Goal: Task Accomplishment & Management: Complete application form

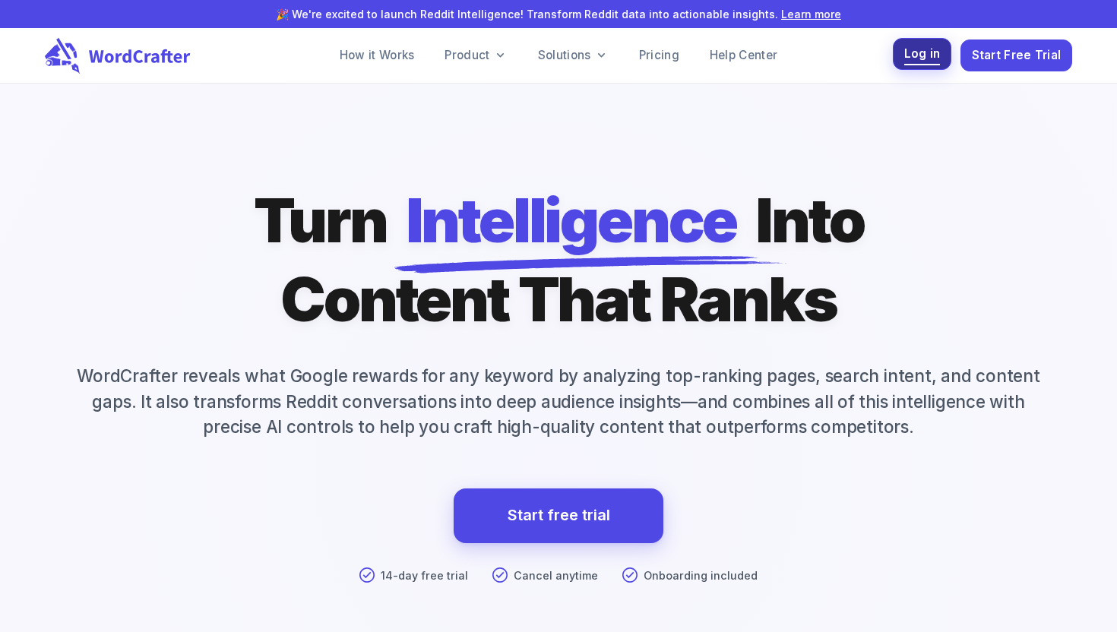
click at [916, 61] on span "Log in" at bounding box center [922, 54] width 36 height 21
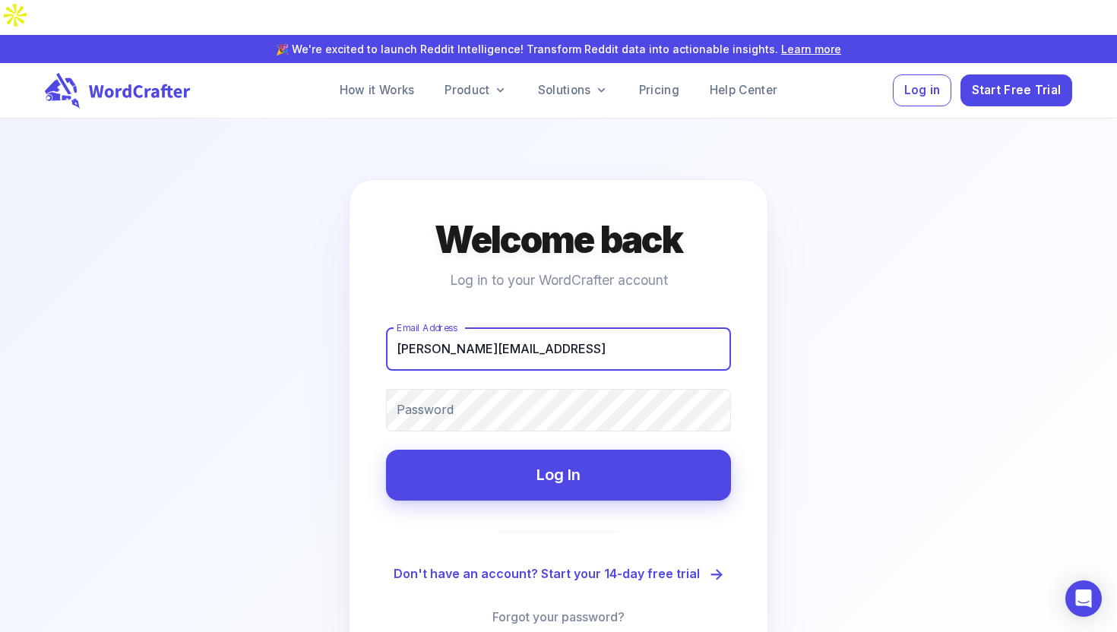
type input "[PERSON_NAME][EMAIL_ADDRESS]"
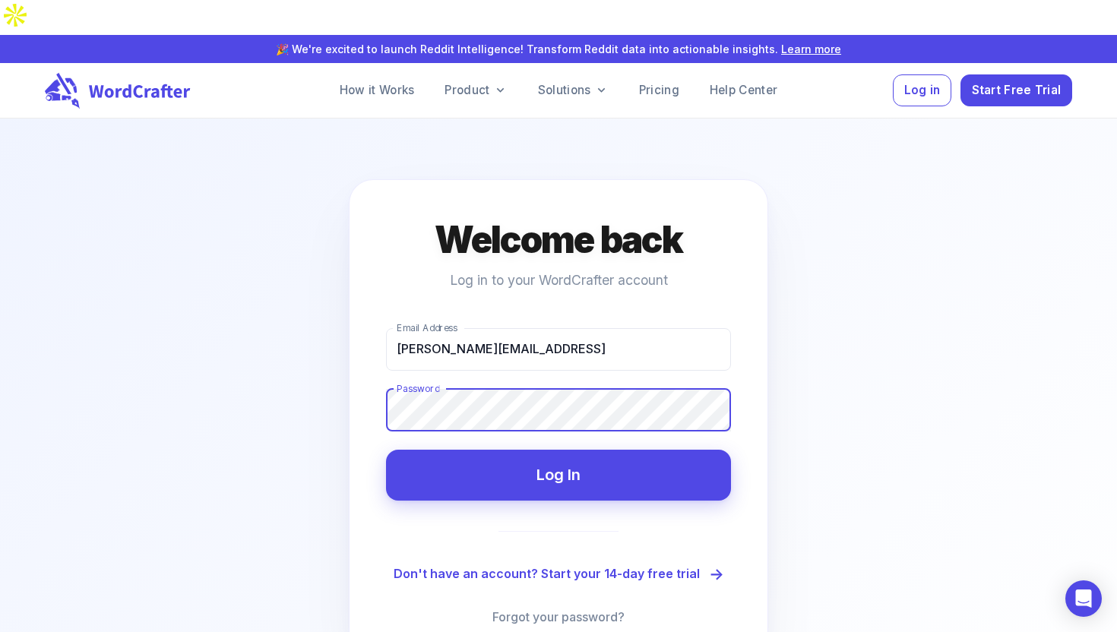
click at [386, 450] on button "Log In" at bounding box center [558, 475] width 345 height 51
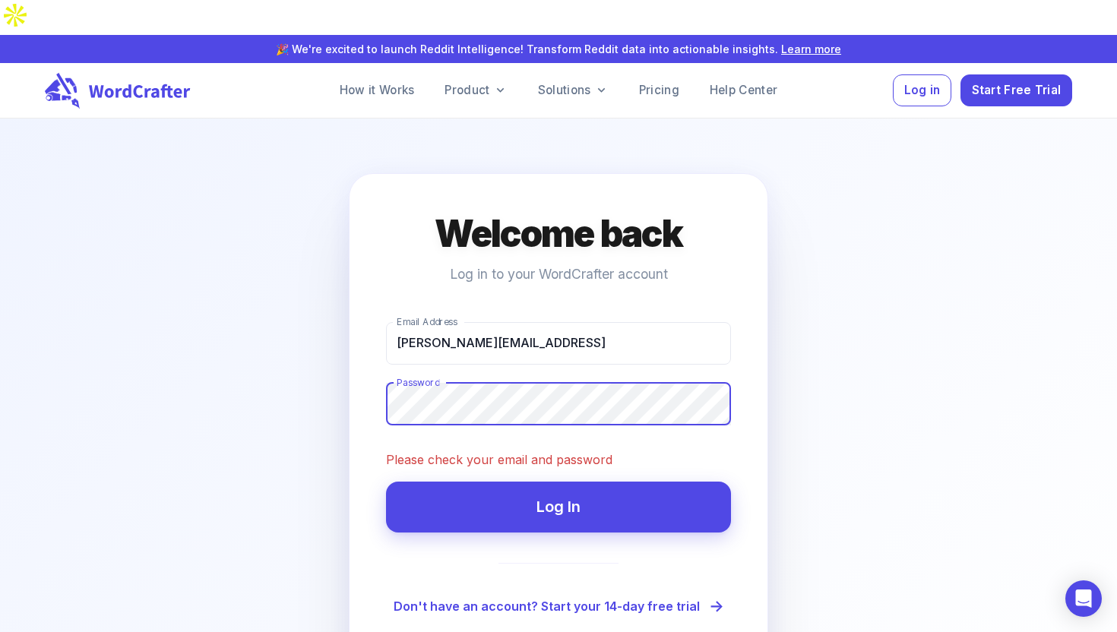
click at [530, 576] on div "Welcome back Log in to your WordCrafter account Email Address [PERSON_NAME][EMA…" at bounding box center [558, 435] width 419 height 524
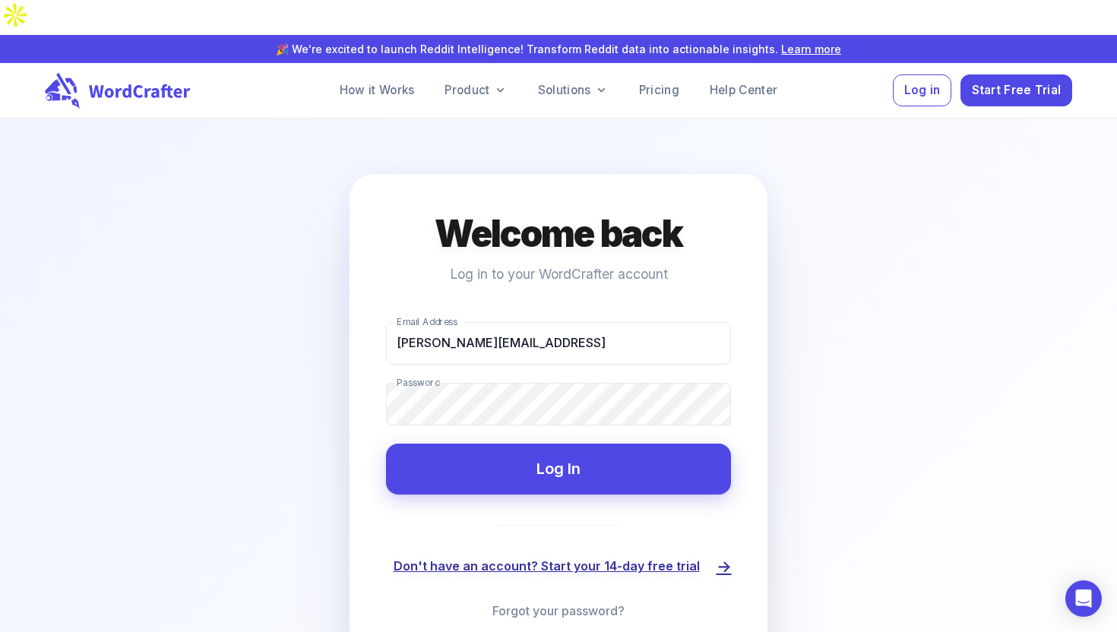
click at [537, 555] on link "Don't have an account? Start your 14-day free trial" at bounding box center [559, 567] width 331 height 25
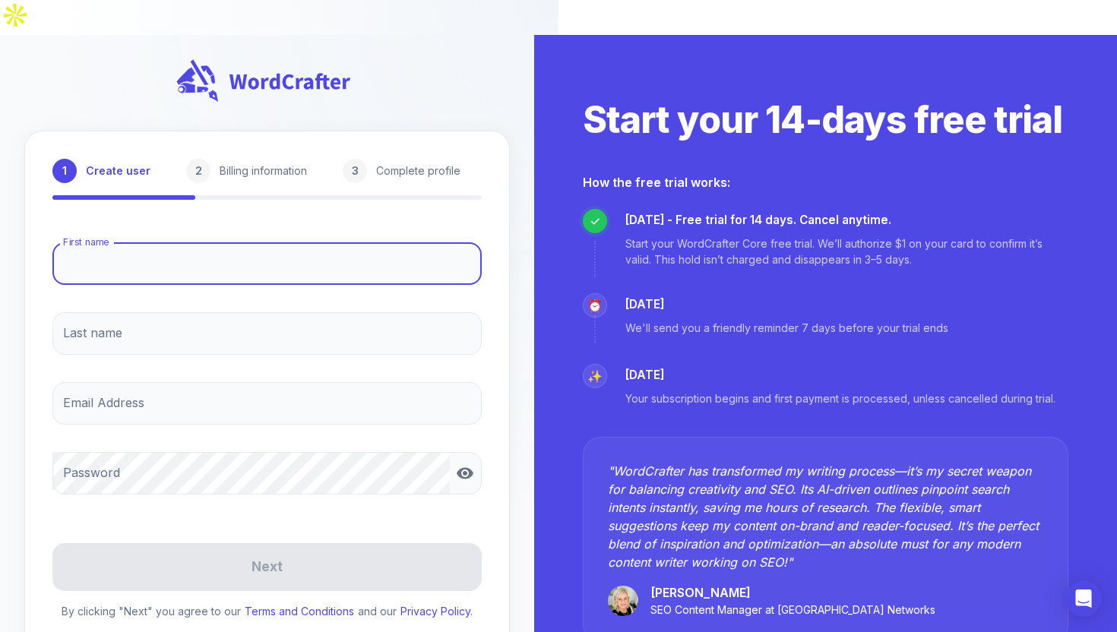
click at [228, 242] on input "First name" at bounding box center [266, 263] width 429 height 43
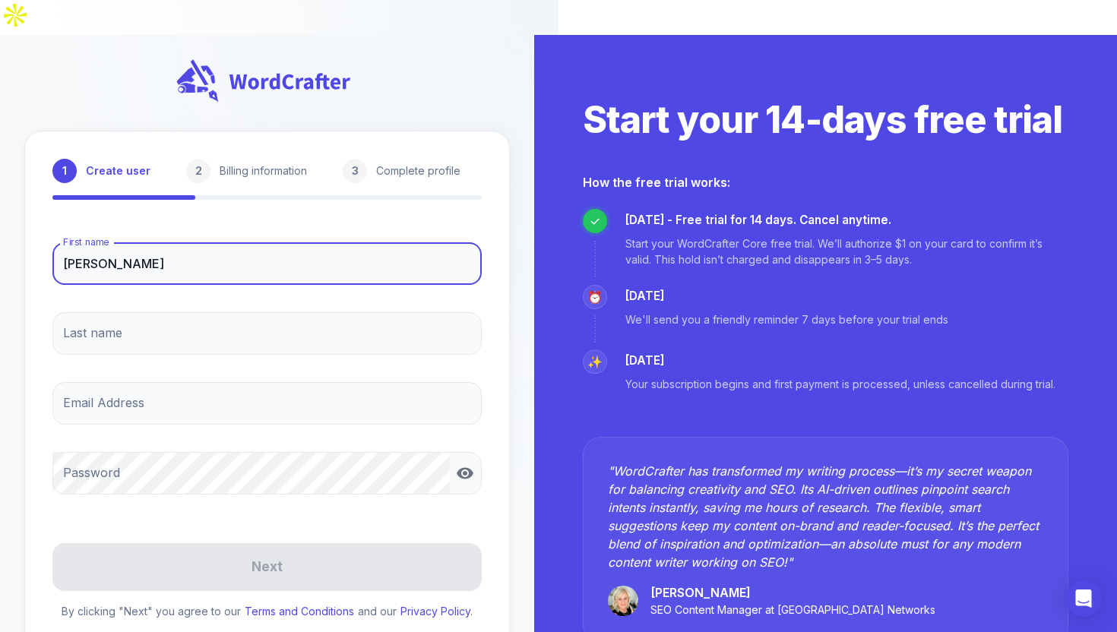
type input "[PERSON_NAME]"
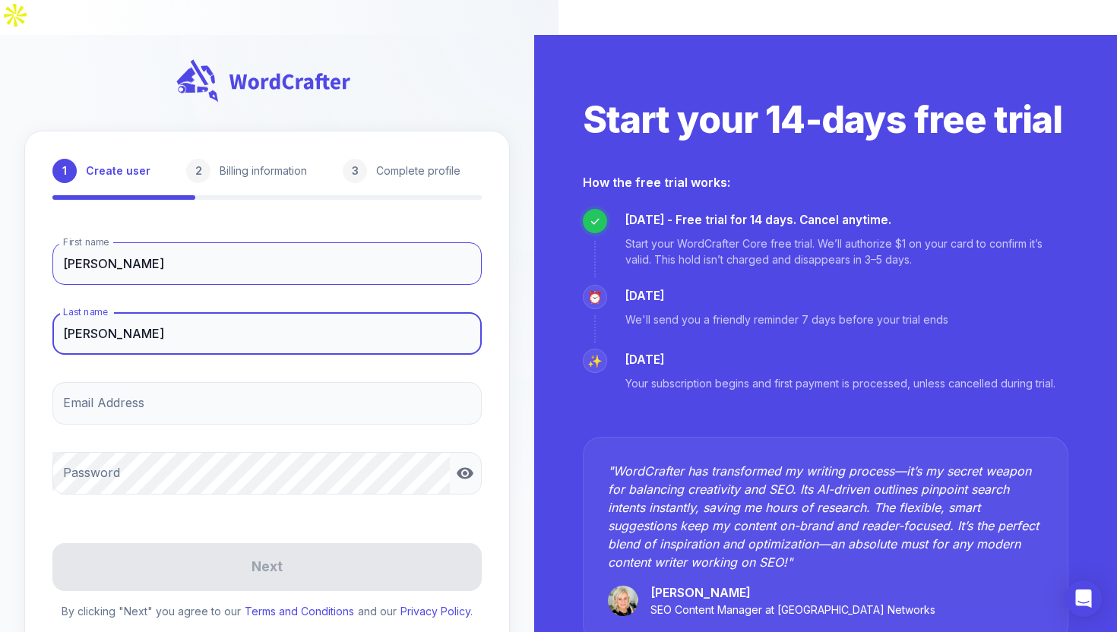
type input "[PERSON_NAME]"
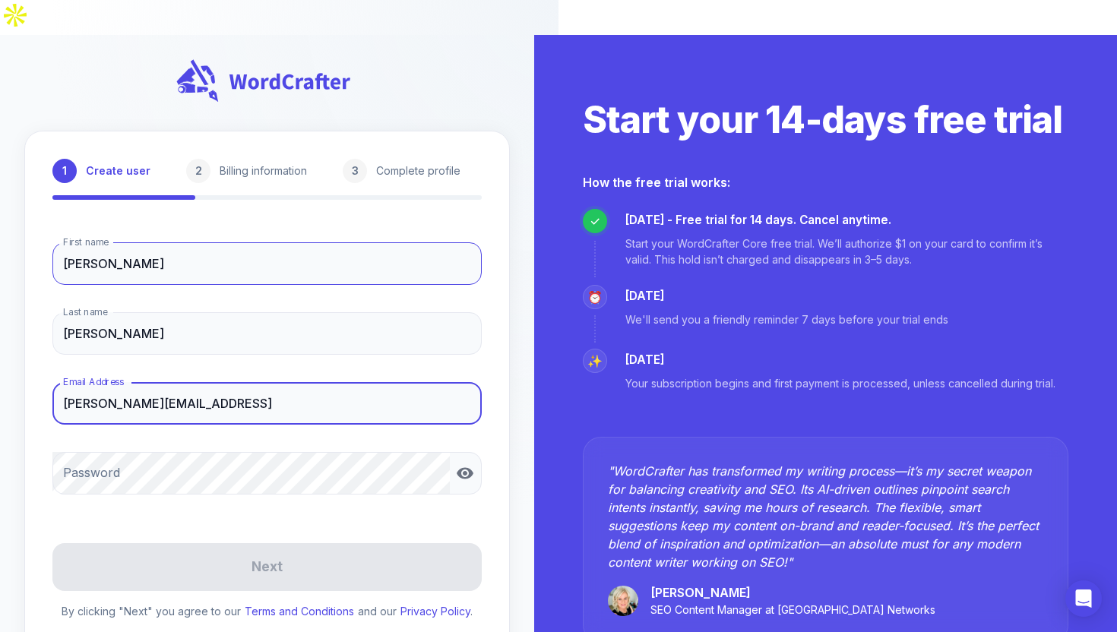
type input "[PERSON_NAME][EMAIL_ADDRESS]"
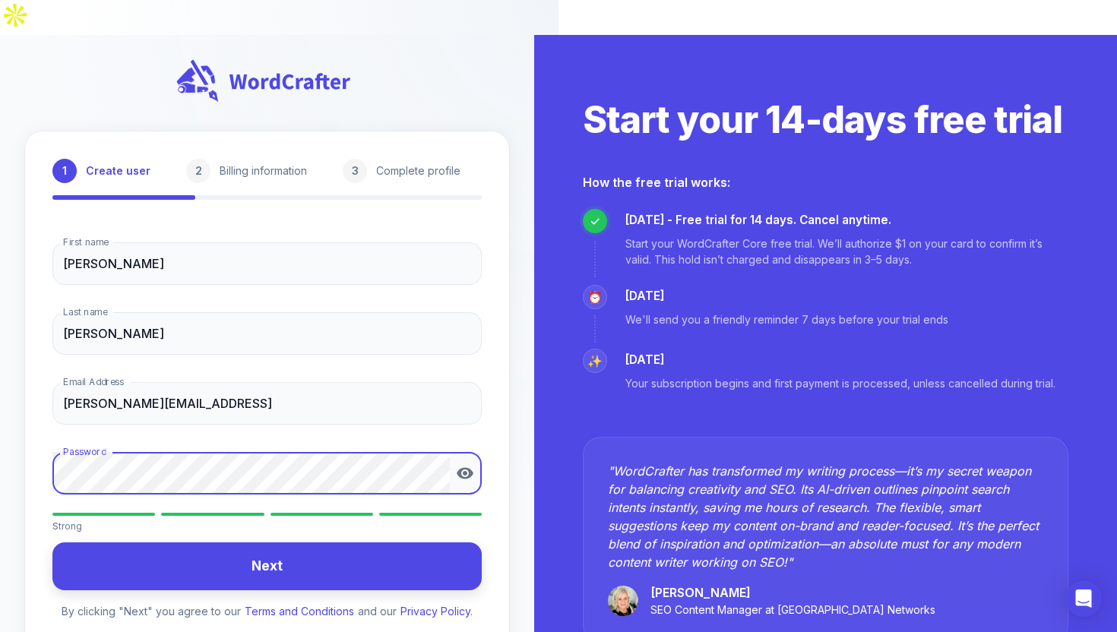
click at [252, 543] on button "Next" at bounding box center [266, 567] width 429 height 48
